Goal: Information Seeking & Learning: Learn about a topic

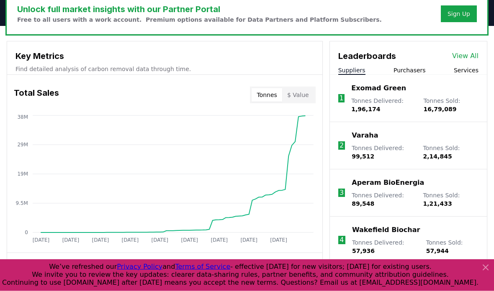
scroll to position [270, 0]
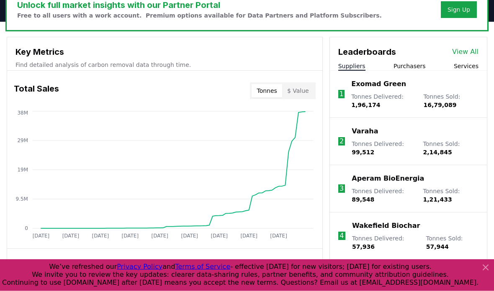
click at [466, 47] on link "View All" at bounding box center [465, 52] width 26 height 10
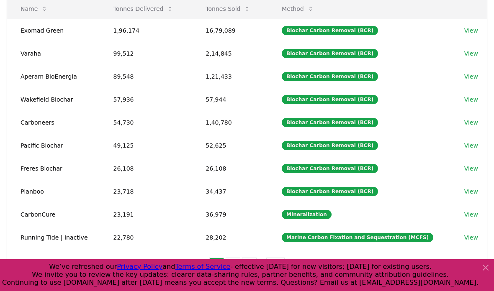
scroll to position [122, 0]
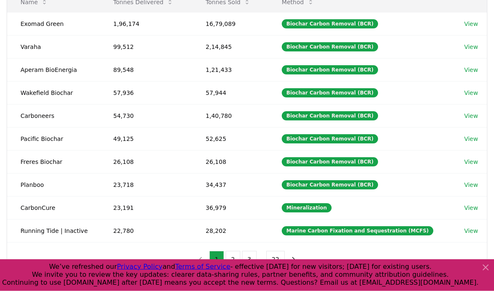
click at [230, 260] on button "2" at bounding box center [232, 259] width 15 height 17
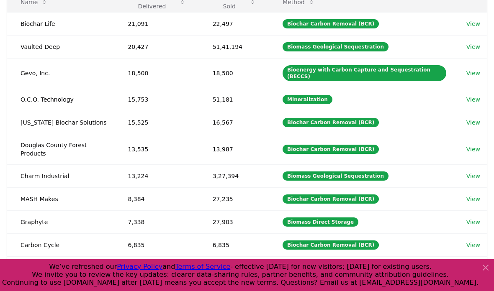
scroll to position [117, 0]
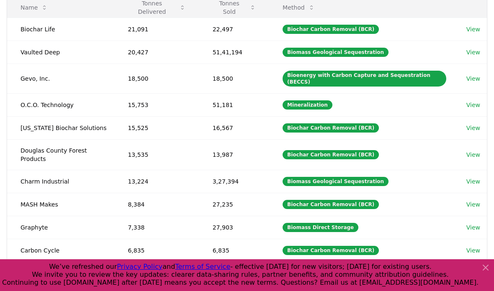
click at [251, 271] on button "3" at bounding box center [249, 279] width 15 height 17
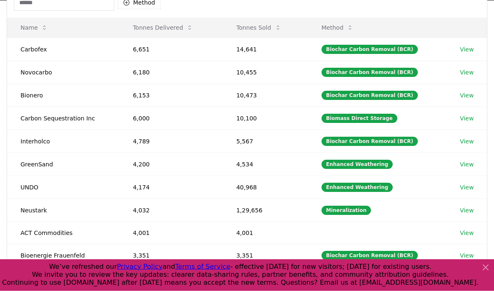
scroll to position [107, 0]
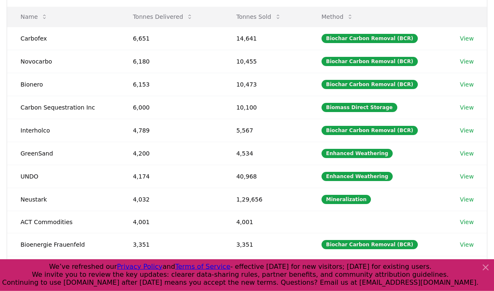
click at [256, 271] on button "4" at bounding box center [257, 273] width 15 height 17
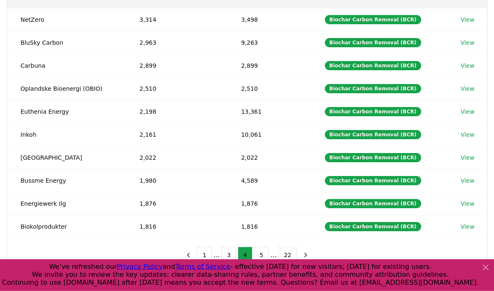
scroll to position [126, 0]
click at [259, 253] on button "5" at bounding box center [261, 255] width 15 height 17
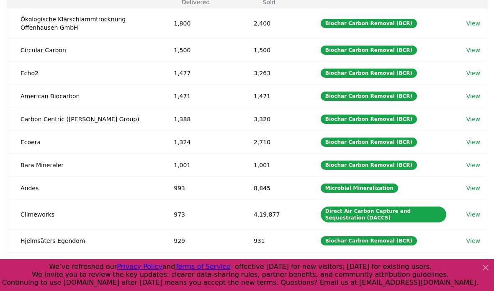
scroll to position [124, 0]
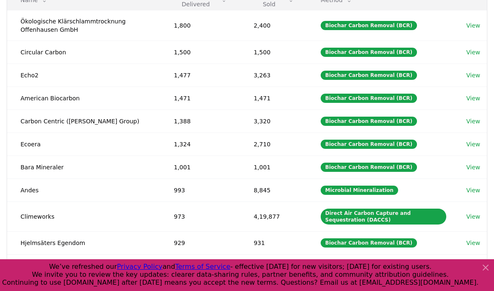
click at [262, 269] on button "6" at bounding box center [261, 271] width 15 height 17
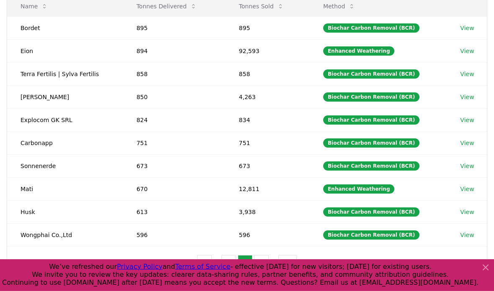
scroll to position [119, 0]
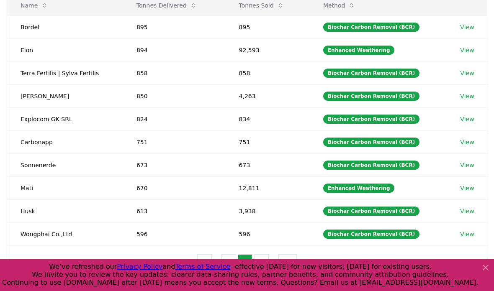
click at [257, 264] on button "7" at bounding box center [261, 262] width 15 height 17
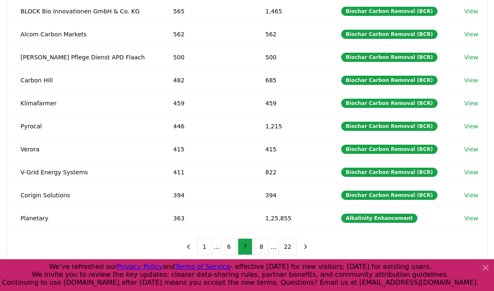
scroll to position [141, 0]
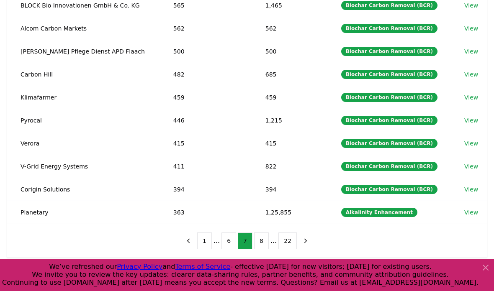
click at [468, 211] on link "View" at bounding box center [471, 212] width 14 height 8
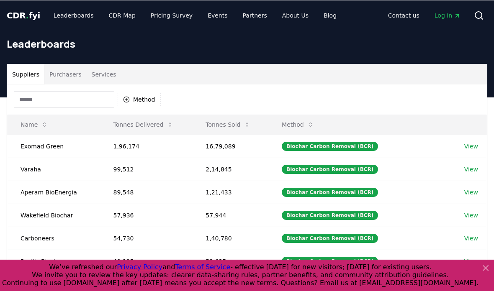
click at [74, 99] on input at bounding box center [64, 99] width 100 height 17
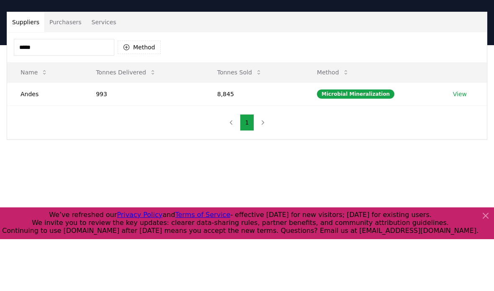
type input "*****"
click at [45, 134] on td "Andes" at bounding box center [44, 145] width 75 height 23
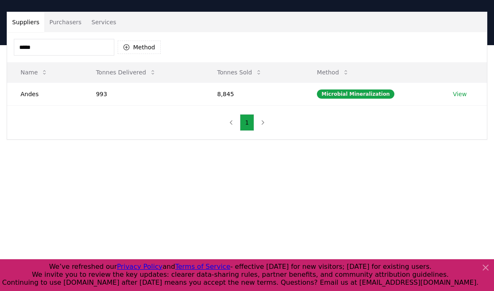
click at [32, 97] on td "Andes" at bounding box center [44, 93] width 75 height 23
click at [463, 97] on link "View" at bounding box center [460, 94] width 14 height 8
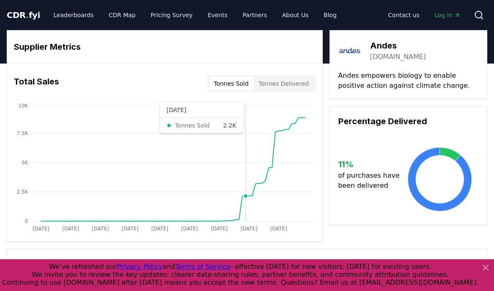
click at [245, 209] on icon "Jan 2019 Oct 2019 Jul 2020 Apr 2021 Jan 2022 Oct 2022 Jul 2023 Apr 2024 Jan 202…" at bounding box center [161, 169] width 308 height 134
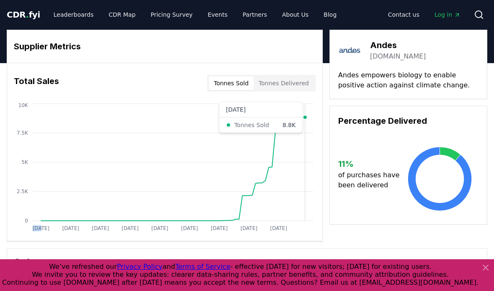
click at [185, 59] on div "Supplier Metrics" at bounding box center [164, 46] width 315 height 33
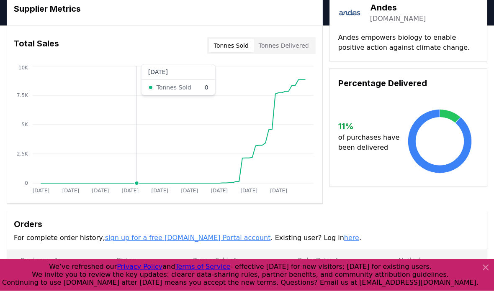
scroll to position [0, 0]
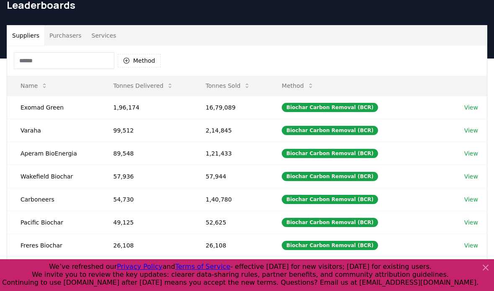
scroll to position [31, 0]
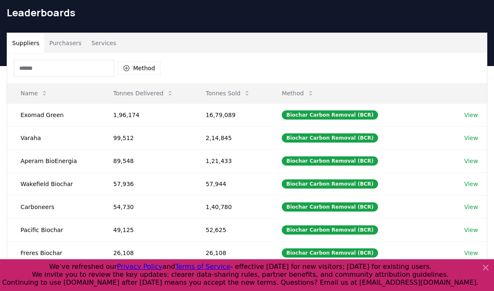
click at [77, 67] on input at bounding box center [64, 68] width 100 height 17
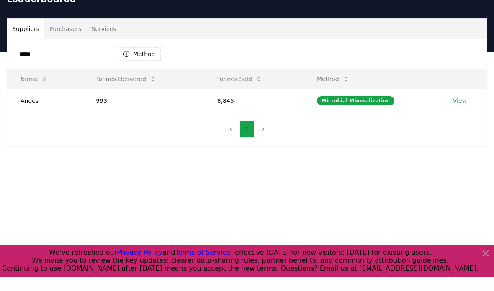
type input "*****"
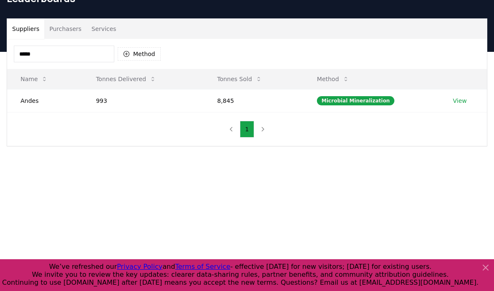
click at [456, 101] on link "View" at bounding box center [460, 101] width 14 height 8
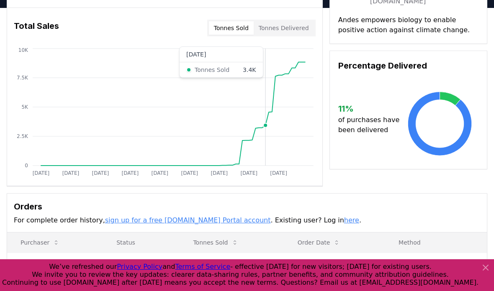
scroll to position [54, 0]
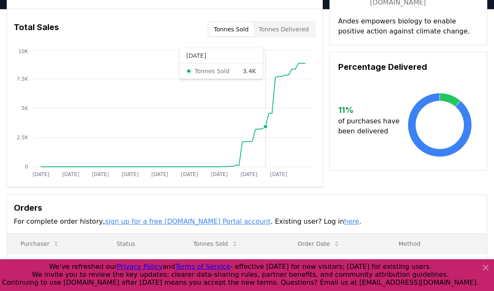
click at [274, 28] on button "Tonnes Delivered" at bounding box center [283, 29] width 60 height 13
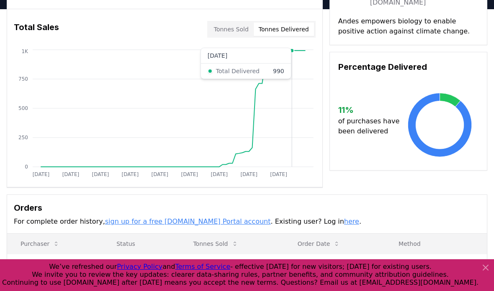
scroll to position [40, 0]
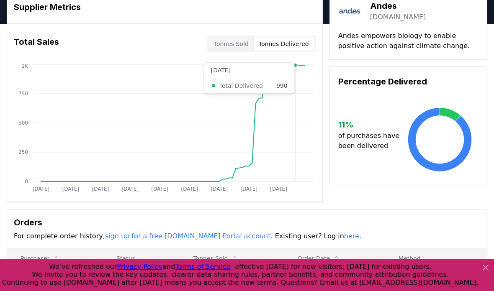
click at [225, 44] on button "Tonnes Sold" at bounding box center [231, 43] width 45 height 13
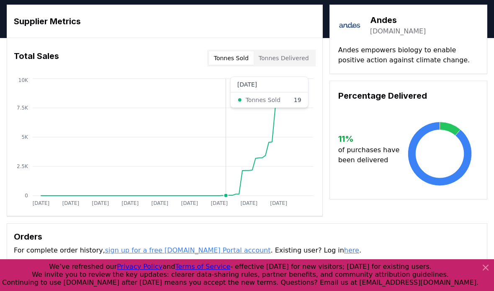
scroll to position [0, 0]
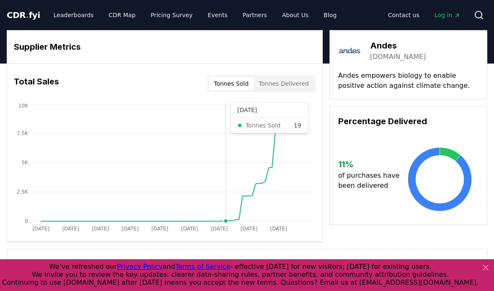
click at [162, 21] on link "Pricing Survey" at bounding box center [171, 15] width 55 height 15
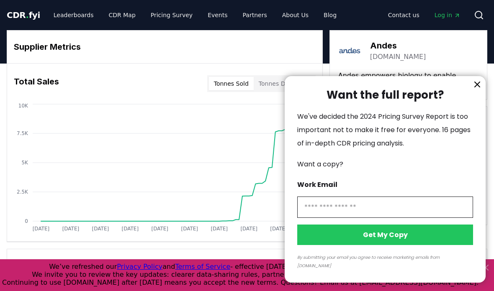
click at [473, 87] on button "information" at bounding box center [477, 84] width 13 height 13
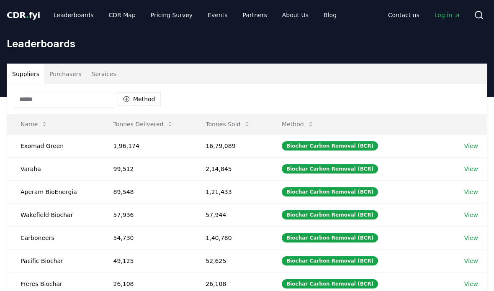
scroll to position [79, 0]
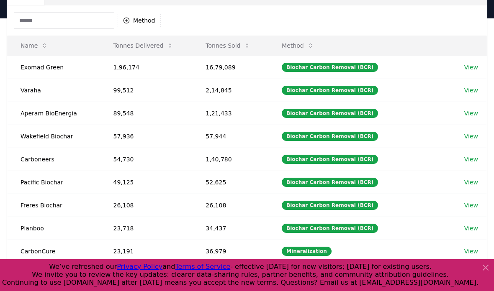
click at [472, 92] on link "View" at bounding box center [471, 90] width 14 height 8
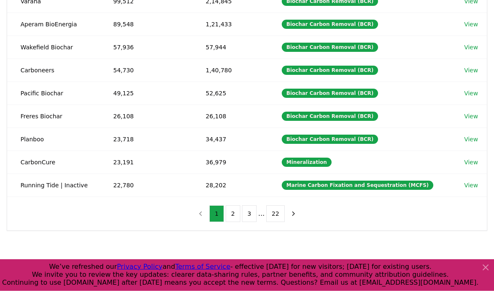
scroll to position [168, 0]
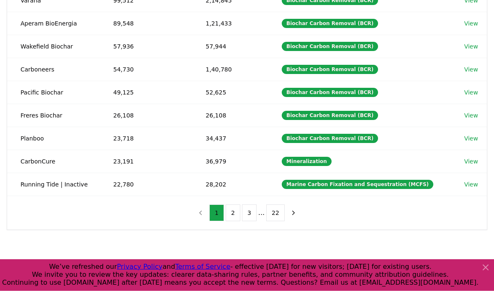
click at [235, 213] on button "2" at bounding box center [232, 213] width 15 height 17
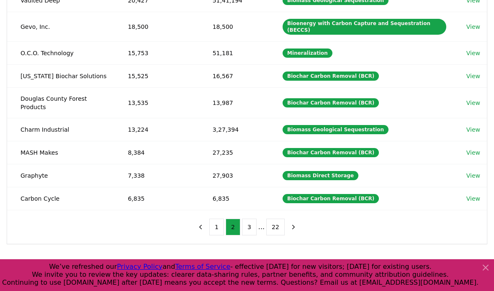
scroll to position [160, 0]
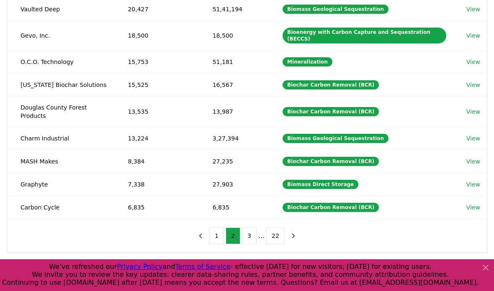
click at [250, 228] on button "3" at bounding box center [249, 236] width 15 height 17
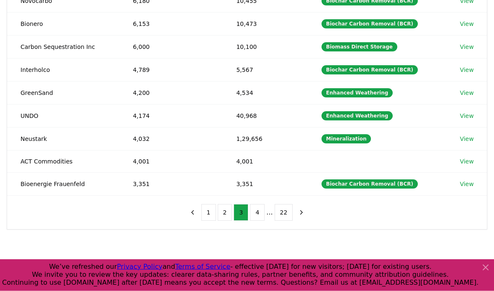
scroll to position [168, 0]
click at [300, 211] on icon "next page" at bounding box center [301, 212] width 2 height 4
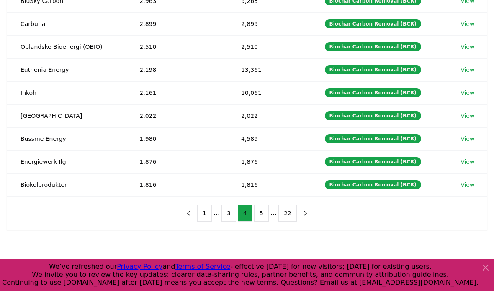
scroll to position [169, 0]
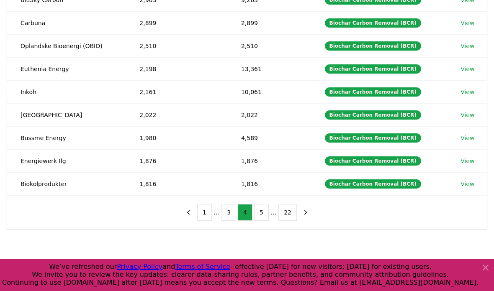
click at [302, 212] on icon "next page" at bounding box center [306, 213] width 8 height 8
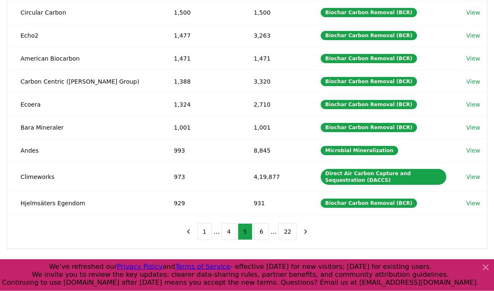
scroll to position [165, 0]
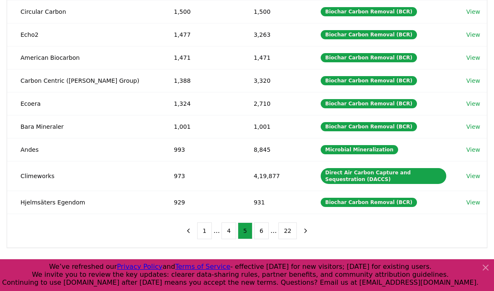
click at [305, 228] on icon "next page" at bounding box center [306, 231] width 8 height 8
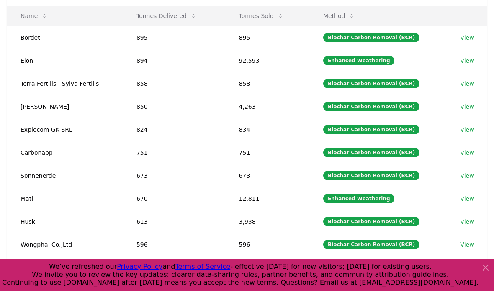
scroll to position [108, 0]
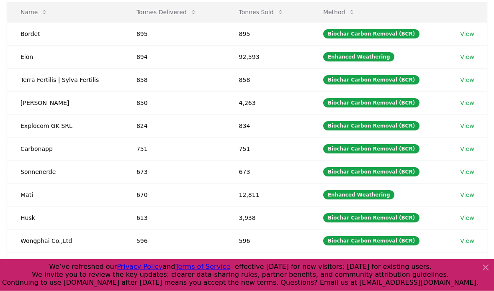
click at [308, 270] on button "next page" at bounding box center [305, 269] width 14 height 17
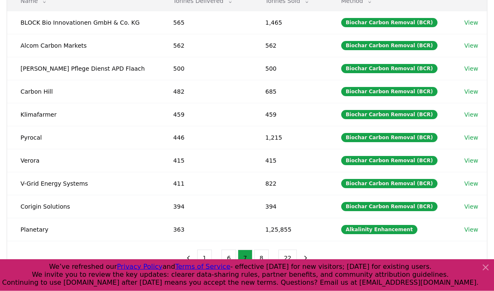
scroll to position [123, 0]
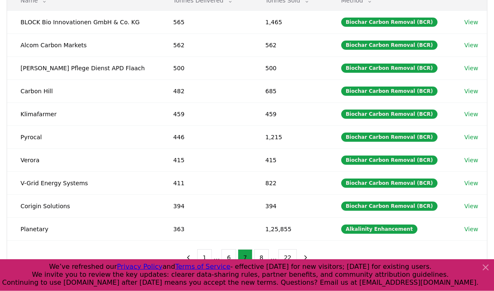
click at [306, 256] on icon "next page" at bounding box center [306, 258] width 8 height 8
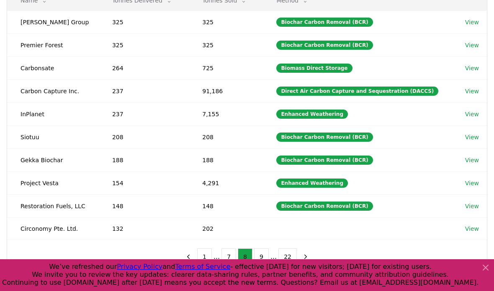
scroll to position [116, 0]
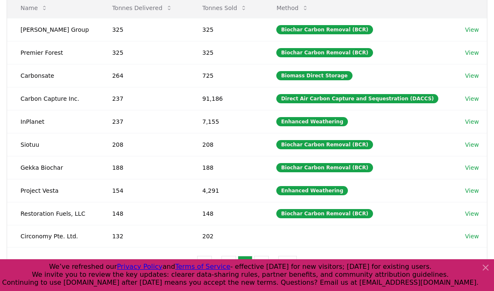
click at [303, 265] on icon "next page" at bounding box center [306, 265] width 8 height 8
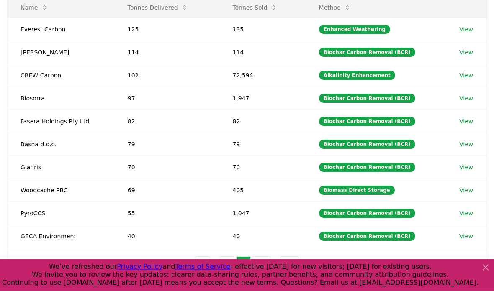
scroll to position [118, 0]
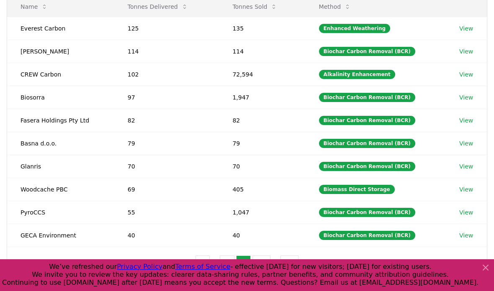
click at [305, 263] on icon "next page" at bounding box center [307, 264] width 8 height 8
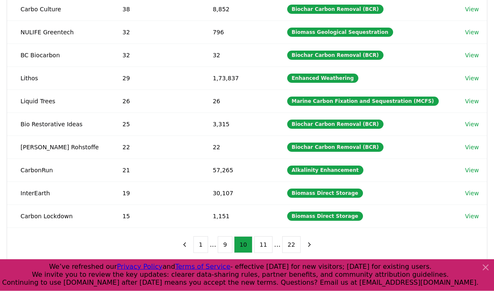
scroll to position [137, 0]
click at [265, 246] on button "11" at bounding box center [263, 244] width 18 height 17
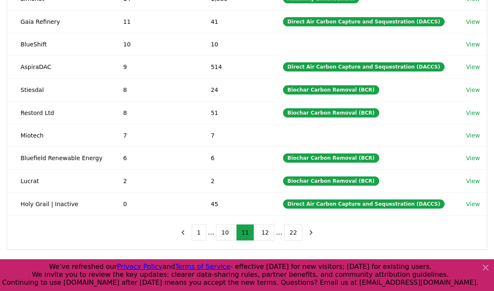
scroll to position [181, 0]
